Goal: Task Accomplishment & Management: Manage account settings

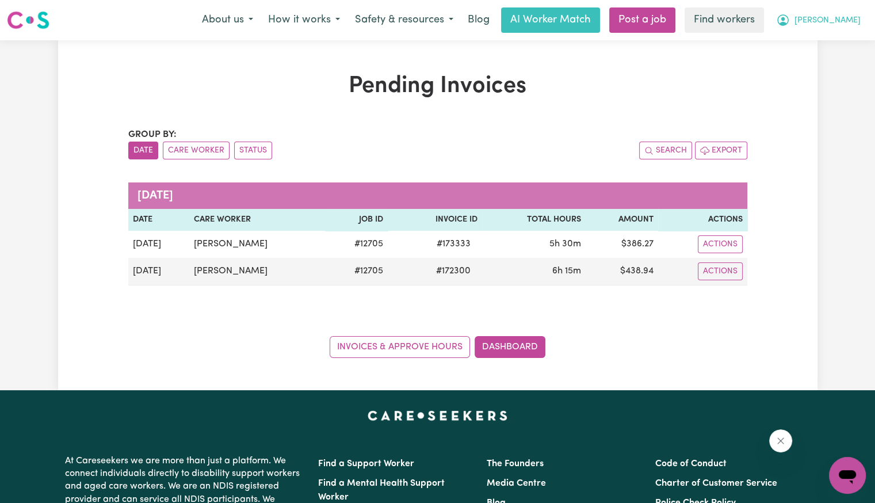
click at [866, 19] on div "Menu About us How it works Safety & resources Blog AI Worker Match Post a job F…" at bounding box center [437, 20] width 875 height 26
click at [851, 30] on button "[PERSON_NAME]" at bounding box center [819, 20] width 100 height 24
click at [833, 72] on link "Logout" at bounding box center [822, 66] width 91 height 22
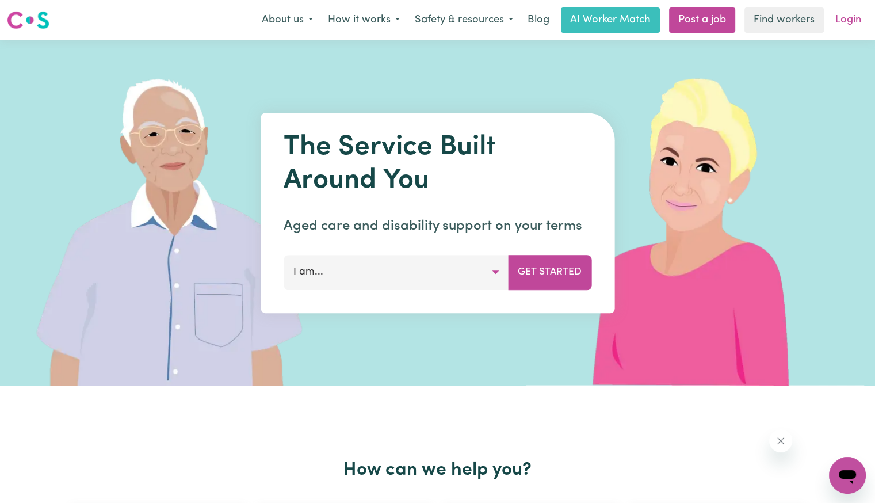
click at [846, 26] on link "Login" at bounding box center [848, 19] width 40 height 25
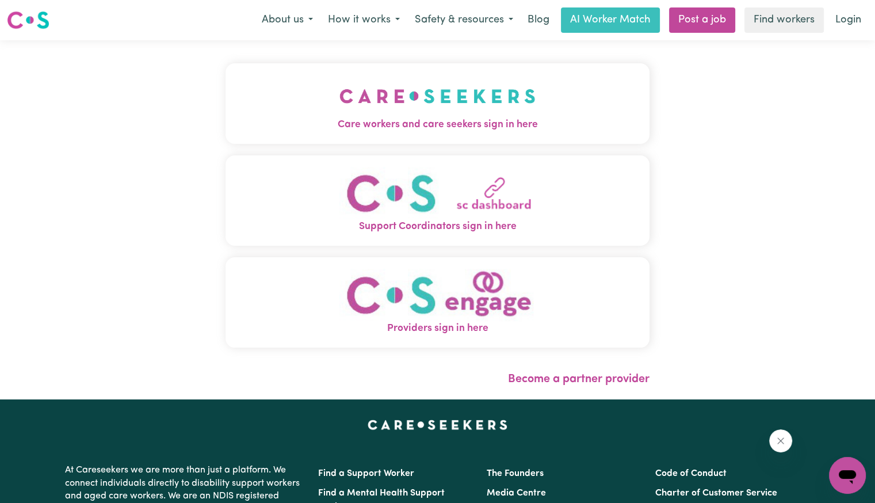
click at [410, 106] on img "Care workers and care seekers sign in here" at bounding box center [437, 96] width 196 height 43
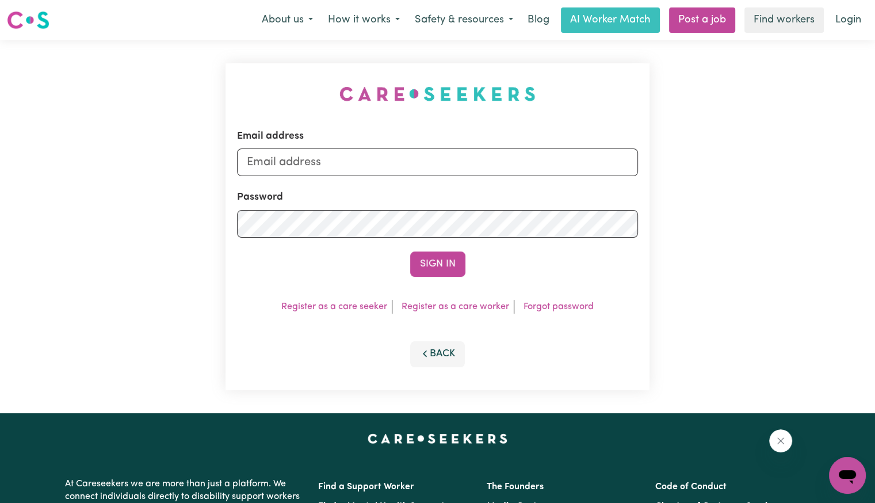
click at [414, 177] on form "Email address Password Sign In" at bounding box center [437, 203] width 401 height 148
click at [404, 155] on input "Email address" at bounding box center [437, 162] width 401 height 28
type input "[PERSON_NAME][EMAIL_ADDRESS][DOMAIN_NAME]"
click at [410, 251] on button "Sign In" at bounding box center [437, 263] width 55 height 25
